Goal: Information Seeking & Learning: Find specific page/section

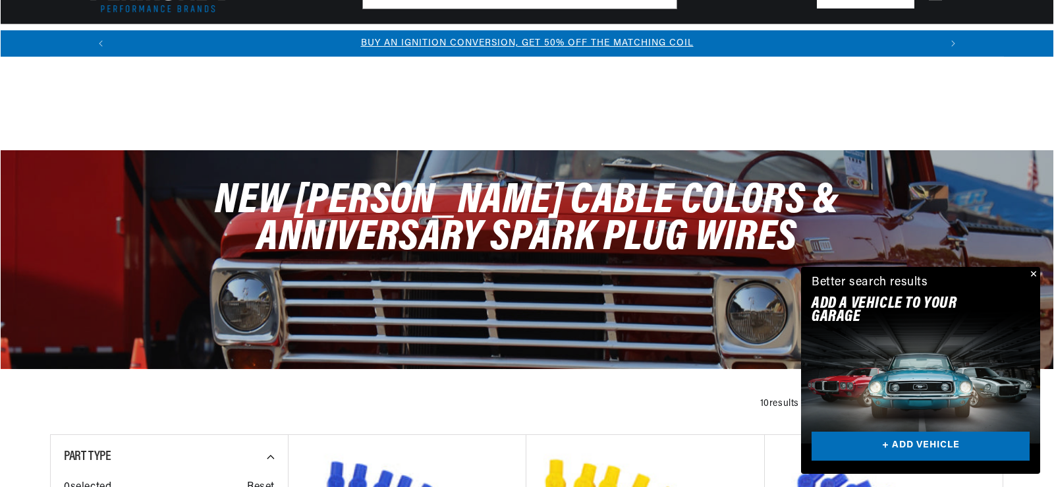
scroll to position [1911, 0]
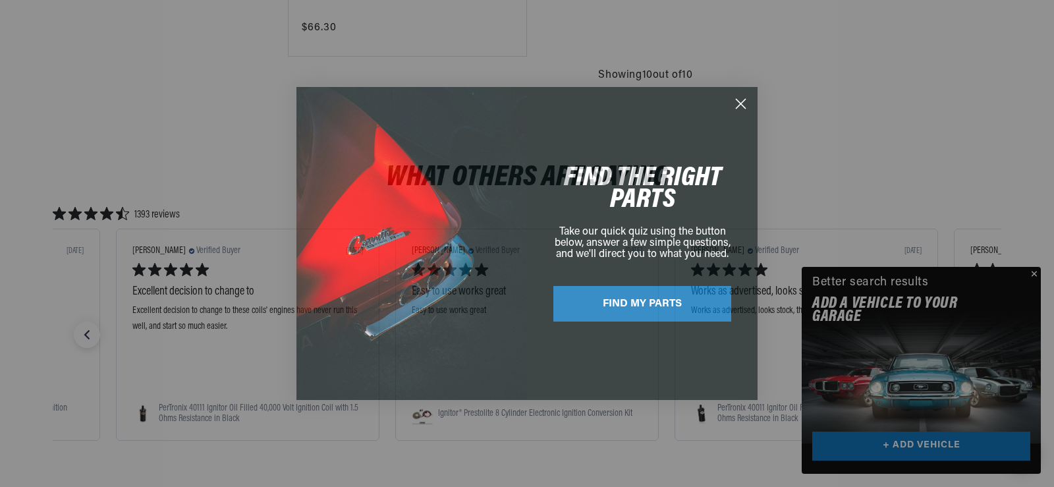
scroll to position [0, 0]
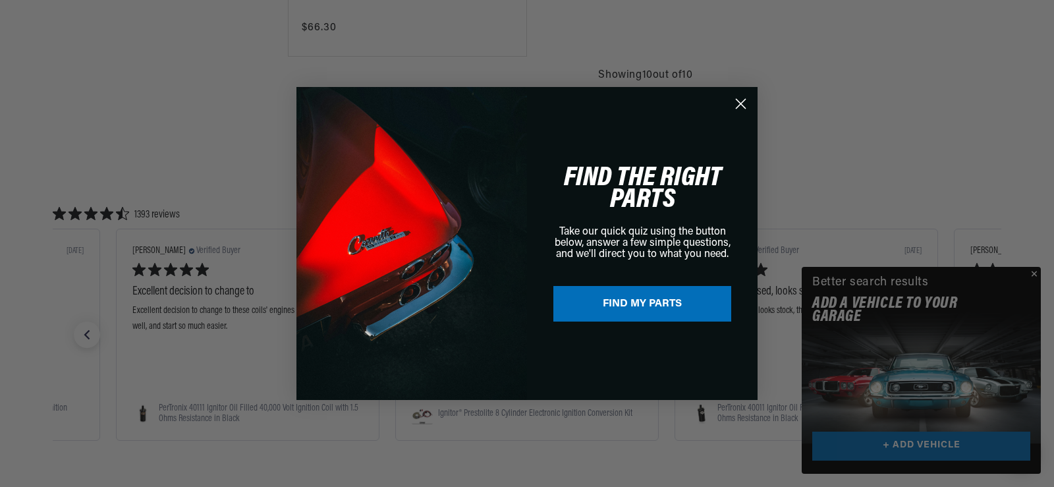
click at [739, 104] on circle "Close dialog" at bounding box center [741, 104] width 22 height 22
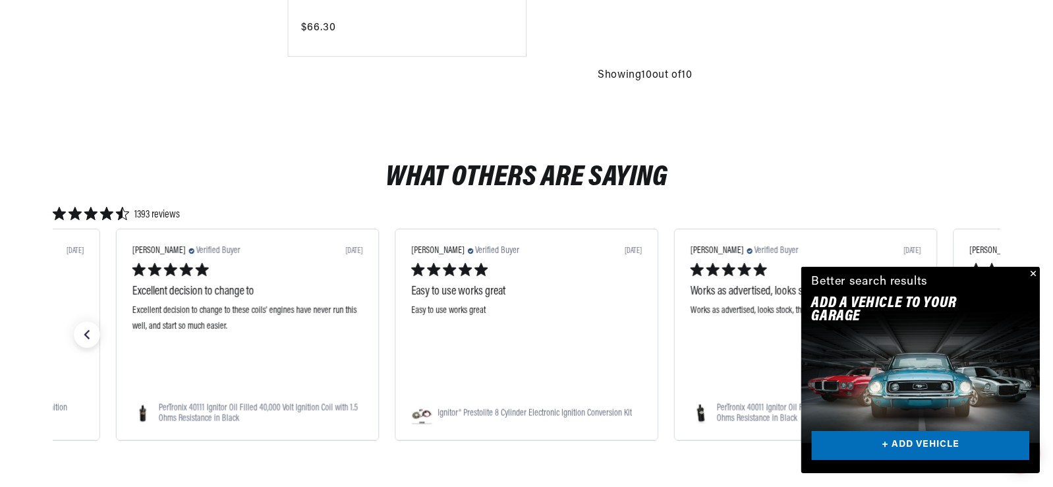
scroll to position [0, 823]
click at [1031, 275] on button "Close" at bounding box center [1032, 275] width 16 height 16
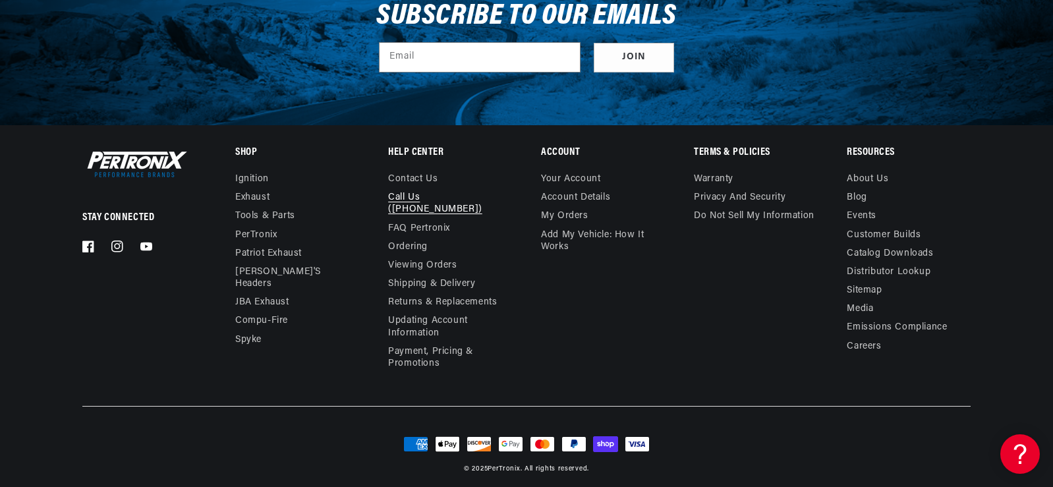
scroll to position [0, 1646]
click at [465, 197] on link "Call Us ([PHONE_NUMBER])" at bounding box center [444, 203] width 113 height 30
click at [416, 181] on link "Contact us" at bounding box center [412, 180] width 49 height 15
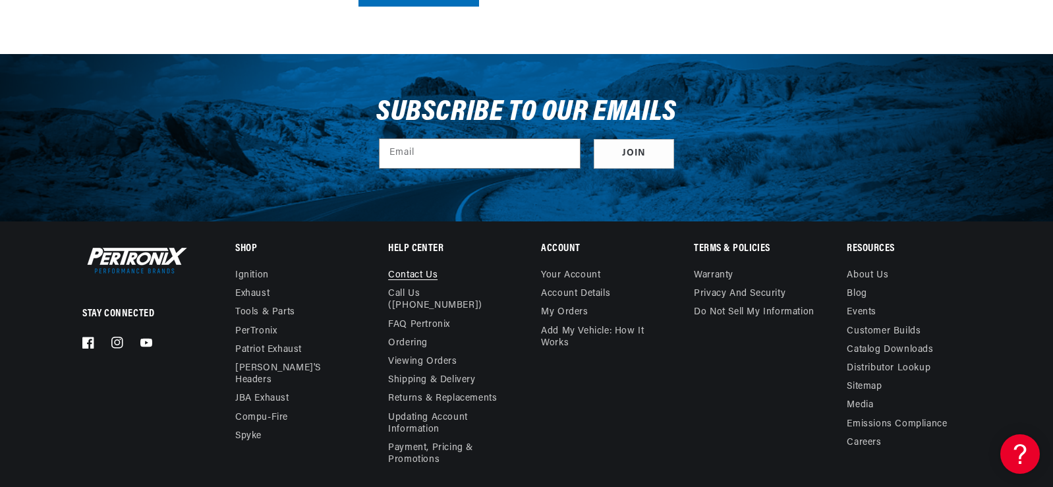
scroll to position [725, 0]
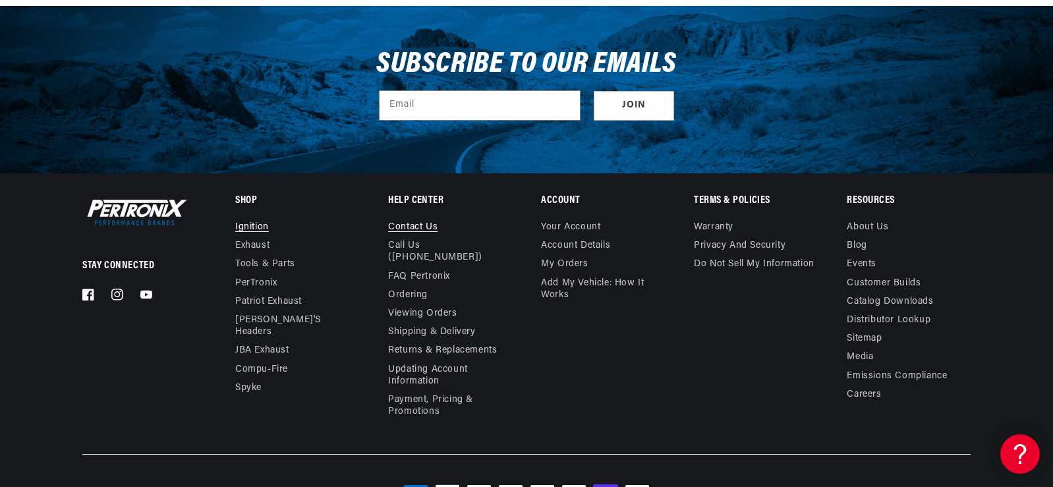
click at [251, 223] on link "Ignition" at bounding box center [252, 228] width 34 height 15
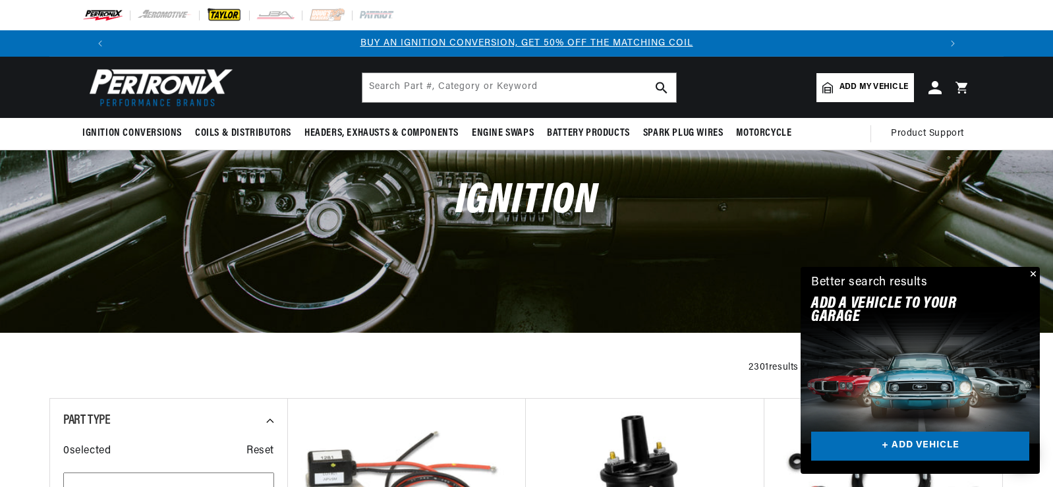
click at [217, 12] on img at bounding box center [224, 15] width 36 height 14
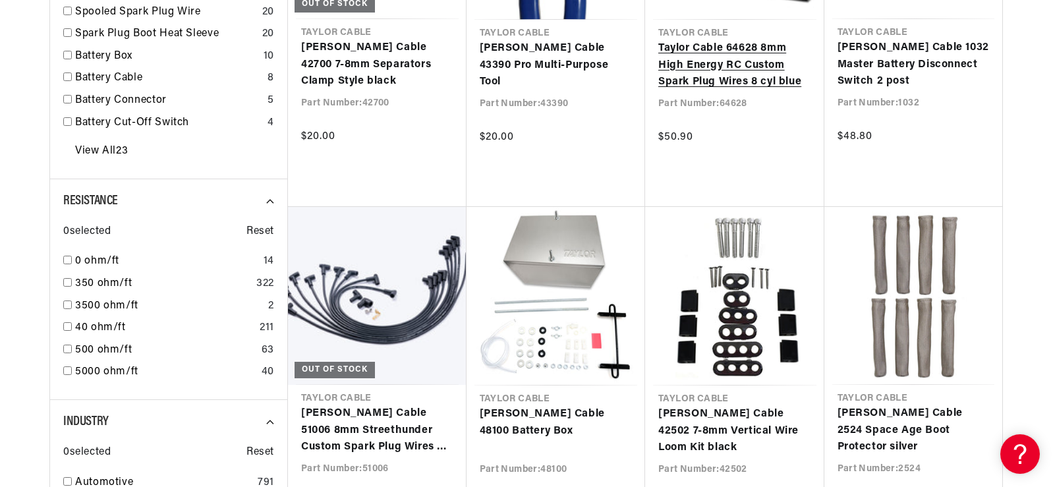
scroll to position [725, 0]
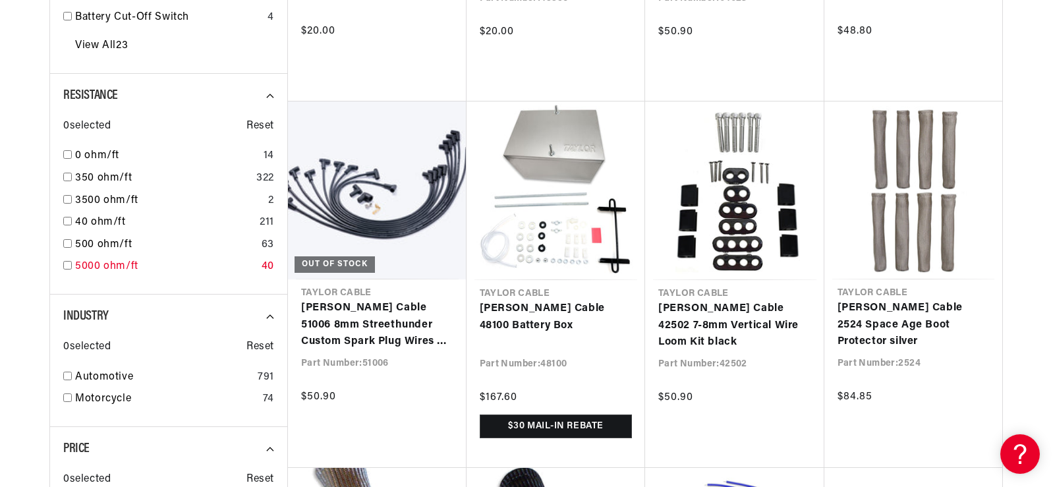
scroll to position [871, 0]
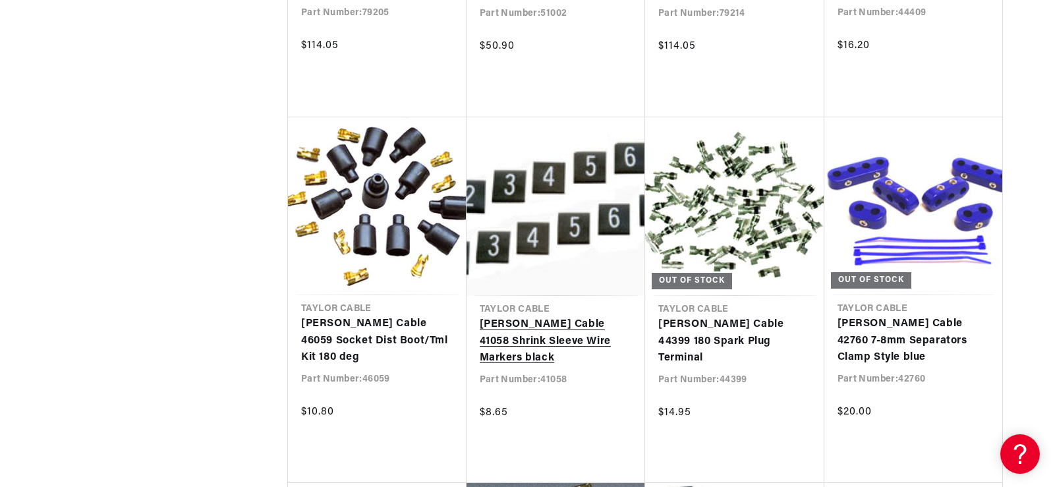
click at [492, 316] on link "Taylor Cable 41058 Shrink Sleeve Wire Markers black" at bounding box center [556, 341] width 153 height 51
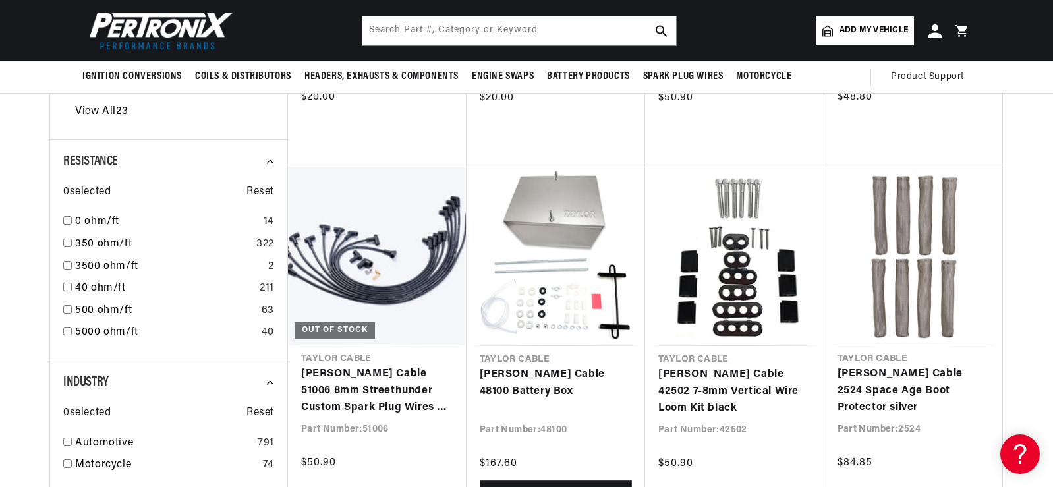
scroll to position [0, 1646]
click at [415, 34] on input "text" at bounding box center [519, 30] width 314 height 29
type input "75055"
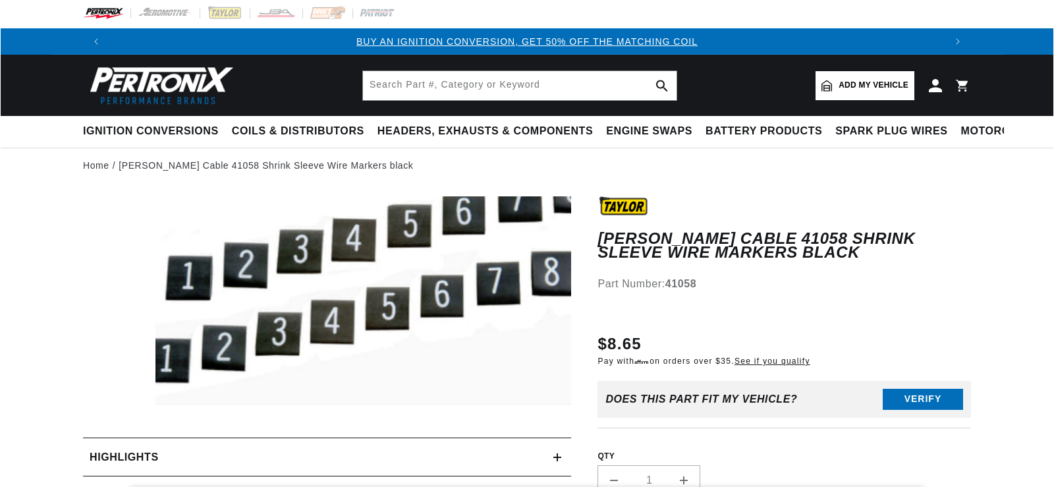
scroll to position [132, 0]
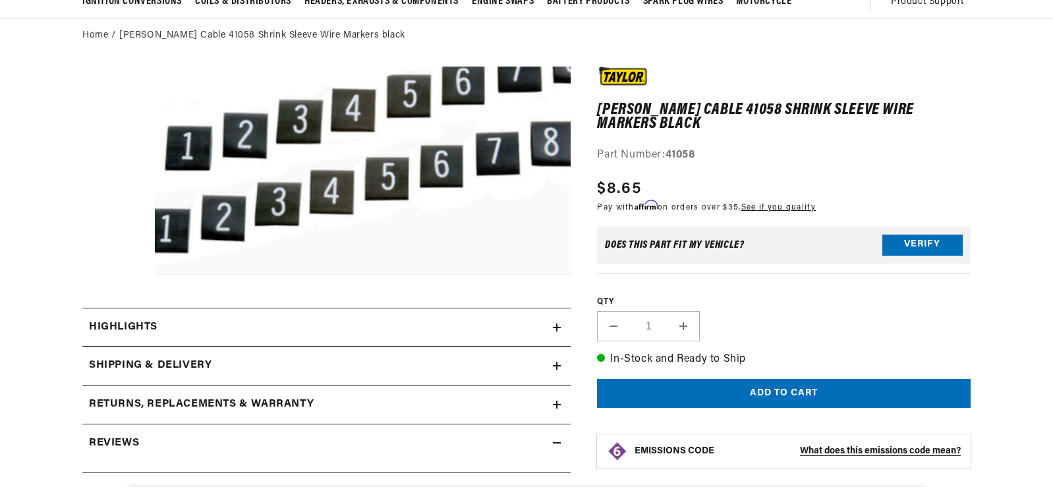
click at [113, 275] on button "Open media 1 in modal" at bounding box center [113, 275] width 0 height 0
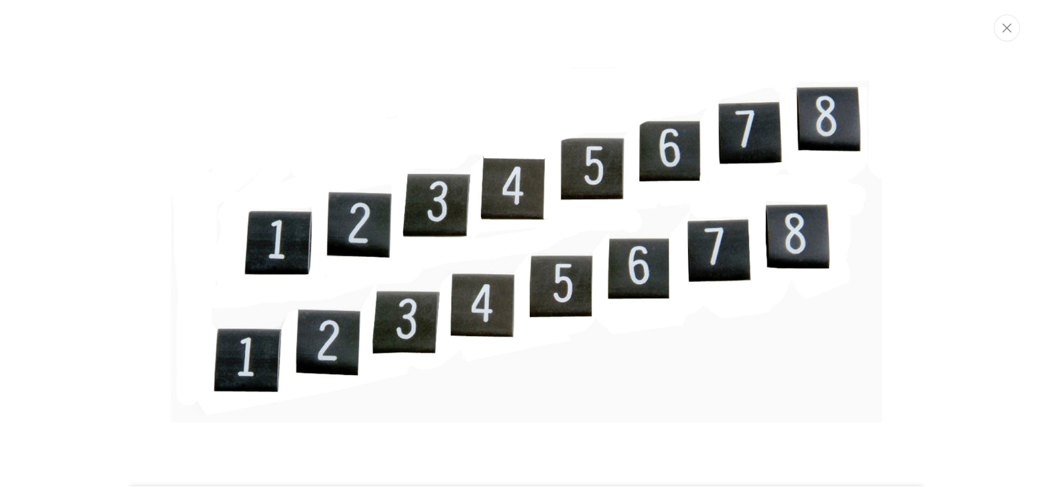
scroll to position [0, 0]
click at [1000, 33] on button "Close" at bounding box center [1008, 27] width 26 height 27
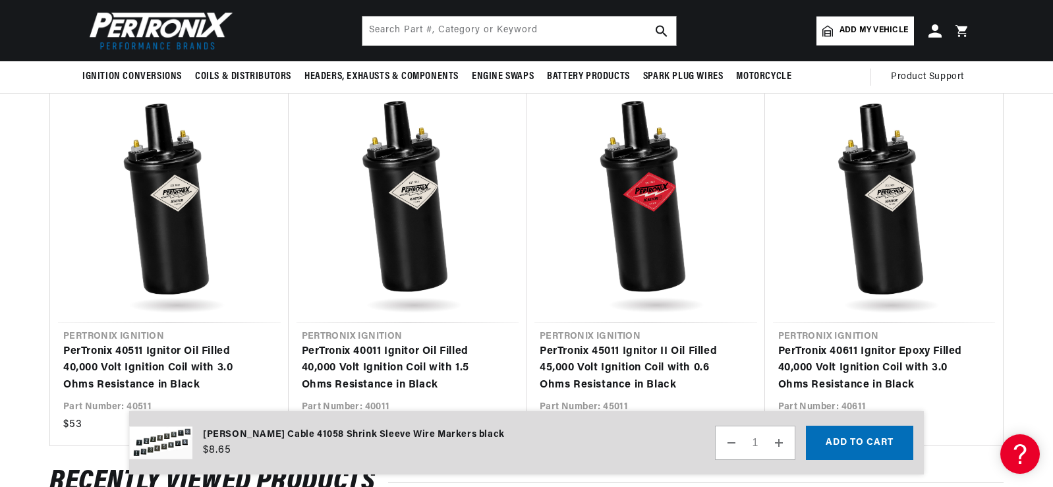
scroll to position [264, 0]
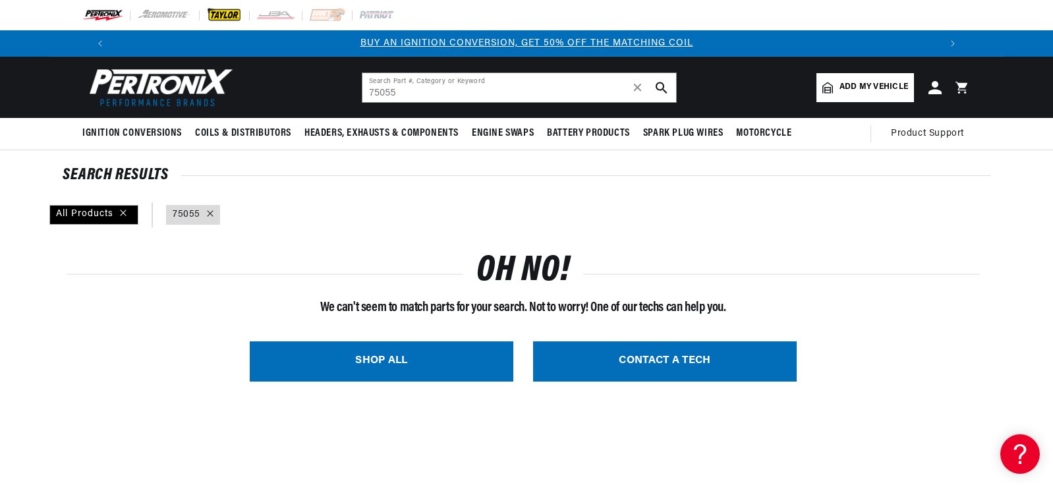
click at [215, 13] on img at bounding box center [224, 15] width 36 height 14
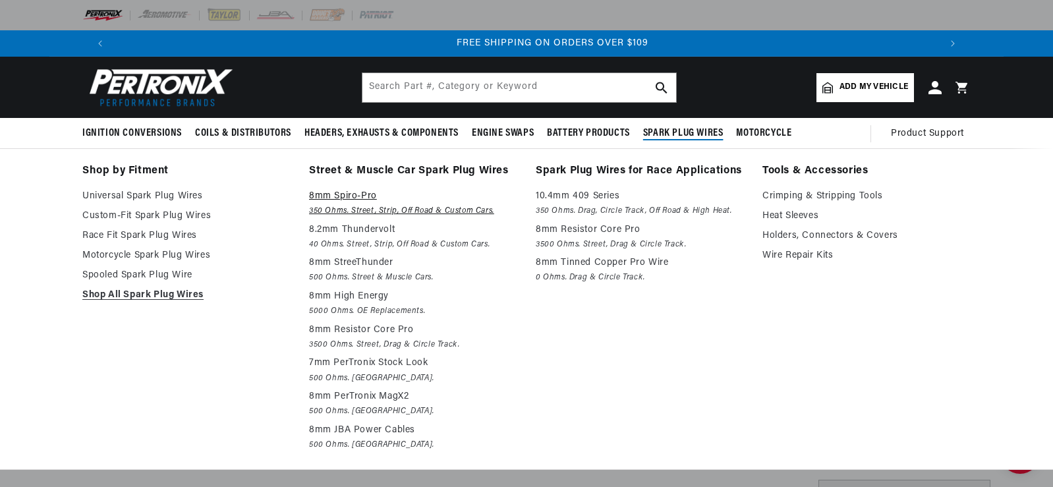
scroll to position [0, 1646]
click at [345, 195] on p "8mm Spiro-Pro" at bounding box center [413, 196] width 208 height 16
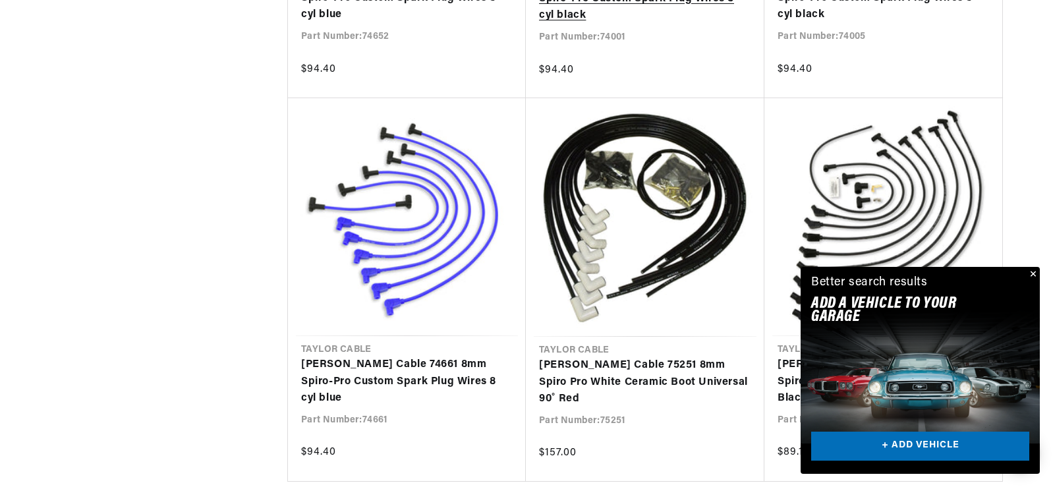
scroll to position [0, 1646]
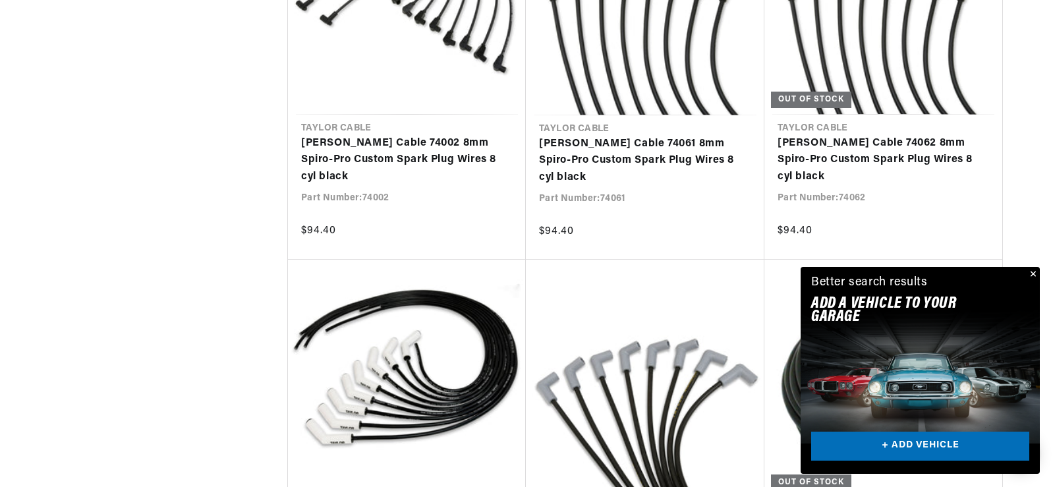
scroll to position [0, 32]
click at [1034, 273] on button "Close" at bounding box center [1032, 275] width 16 height 16
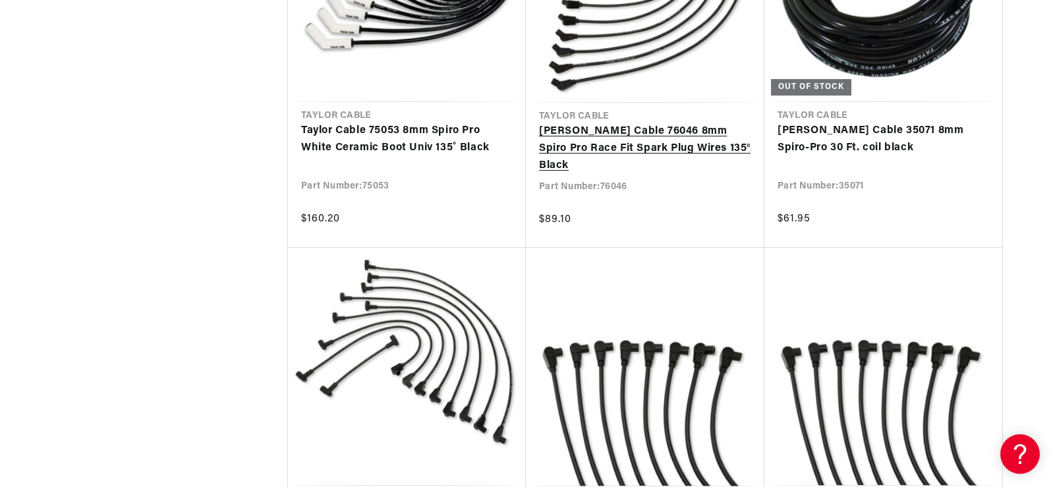
scroll to position [0, 685]
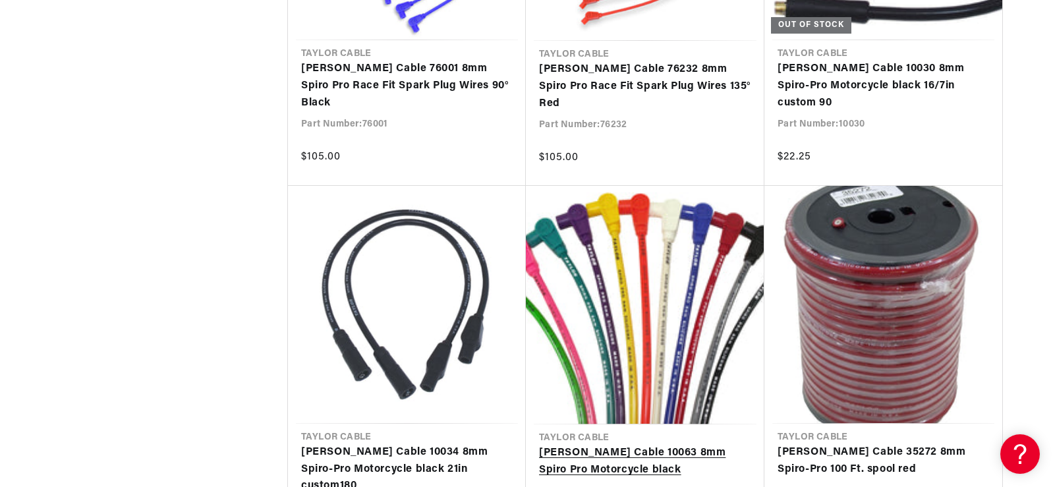
scroll to position [4481, 0]
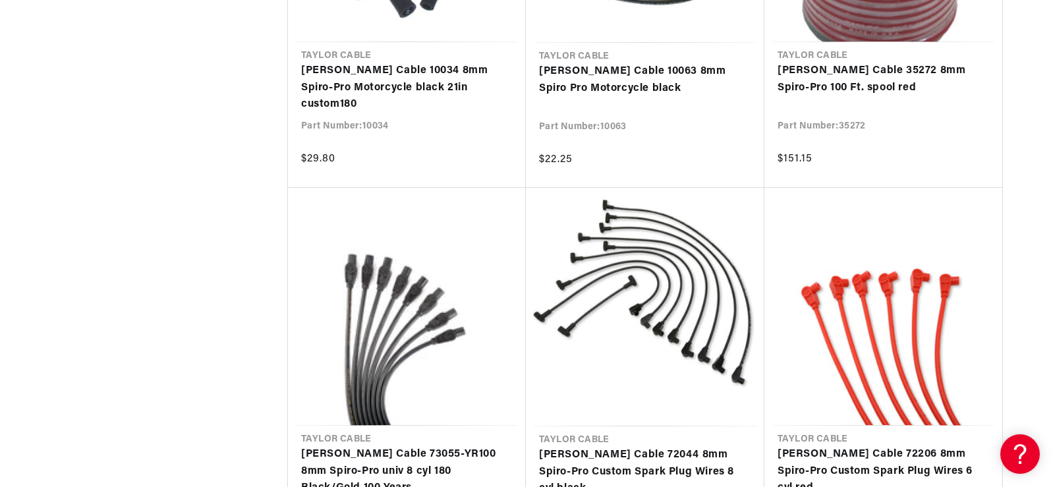
scroll to position [0, 1646]
